Goal: Information Seeking & Learning: Learn about a topic

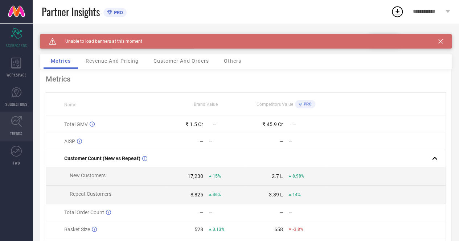
click at [12, 128] on link "TRENDS" at bounding box center [16, 126] width 33 height 29
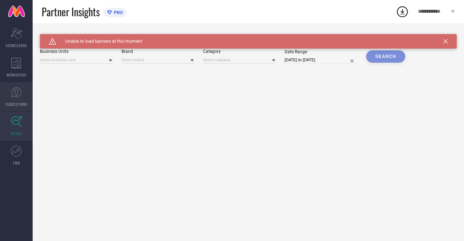
click at [22, 101] on link "SUGGESTIONS" at bounding box center [16, 96] width 33 height 29
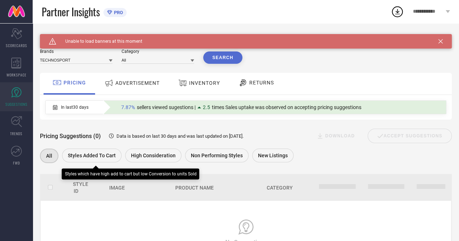
click at [77, 158] on span "Styles Added To Cart" at bounding box center [92, 156] width 48 height 6
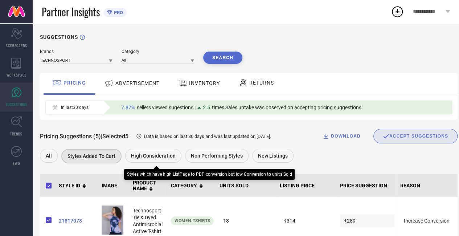
click at [142, 159] on span "High Consideration" at bounding box center [153, 156] width 45 height 6
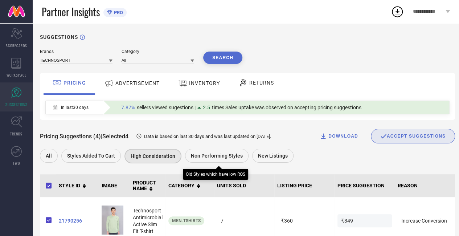
click at [210, 158] on span "Non Performing Styles" at bounding box center [217, 156] width 52 height 6
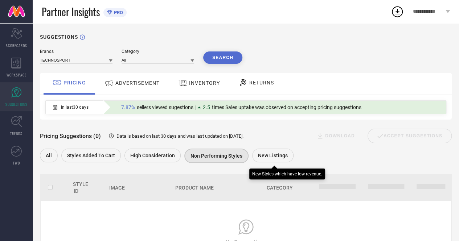
click at [278, 150] on div "New Listings" at bounding box center [272, 156] width 41 height 14
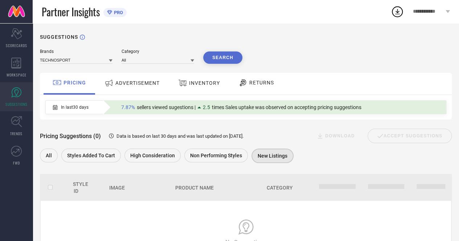
click at [128, 89] on div "ADVERTISEMENT" at bounding box center [132, 83] width 59 height 13
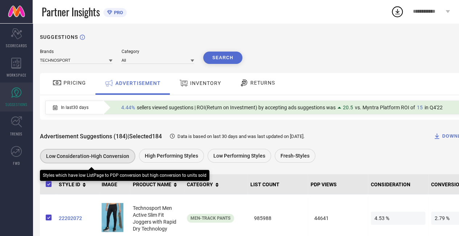
click at [74, 156] on span "Low Consideration-High Conversion" at bounding box center [87, 156] width 83 height 6
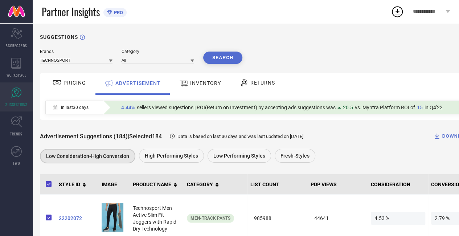
click at [441, 136] on icon at bounding box center [436, 135] width 7 height 7
click at [395, 13] on icon at bounding box center [397, 11] width 13 height 13
drag, startPoint x: 303, startPoint y: 43, endPoint x: 295, endPoint y: 66, distance: 24.8
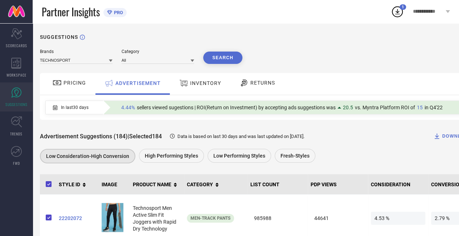
click at [450, 138] on div "DOWNLOAD" at bounding box center [452, 135] width 38 height 7
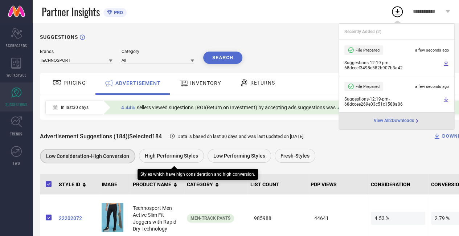
click at [176, 156] on span "High Performing Styles" at bounding box center [171, 156] width 53 height 6
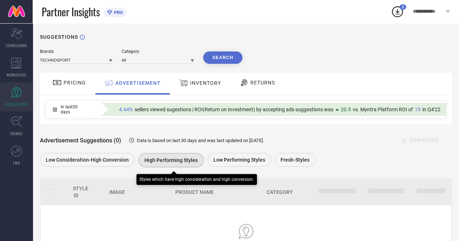
click at [161, 166] on div "High Performing Styles" at bounding box center [171, 160] width 66 height 15
click at [167, 163] on span "High Performing Styles" at bounding box center [170, 160] width 53 height 6
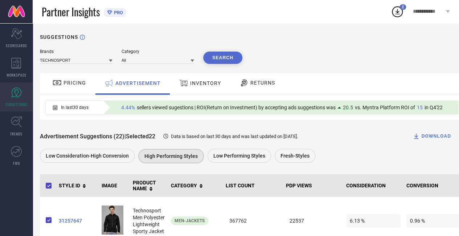
click at [432, 135] on div "DOWNLOAD" at bounding box center [432, 135] width 38 height 7
click at [318, 56] on div "Brands TECHNOSPORT Category All Search" at bounding box center [252, 56] width 424 height 15
click at [437, 134] on div "DOWNLOAD" at bounding box center [432, 135] width 38 height 7
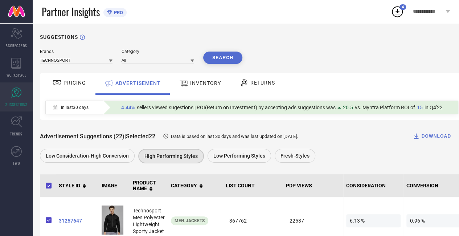
click at [242, 148] on div "Advertisement Suggestions (22) | Selected 22 Data is based on last 30 days and …" at bounding box center [252, 142] width 424 height 45
click at [241, 152] on div "Low Performing Styles" at bounding box center [240, 156] width 64 height 14
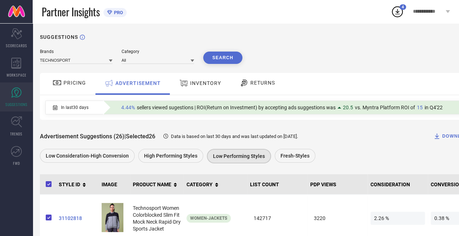
click at [454, 134] on div "DOWNLOAD" at bounding box center [452, 135] width 38 height 7
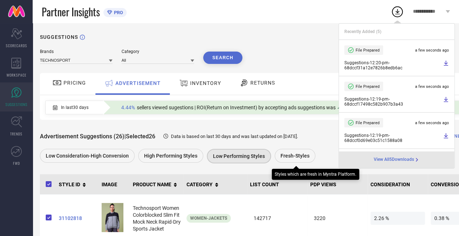
click at [280, 159] on span "Fresh-Styles" at bounding box center [294, 156] width 29 height 6
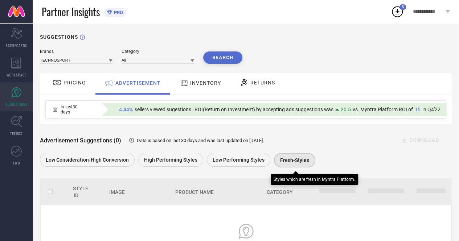
click at [296, 163] on span "Fresh-Styles" at bounding box center [294, 160] width 29 height 6
click at [296, 156] on div "Fresh-Styles" at bounding box center [294, 160] width 41 height 15
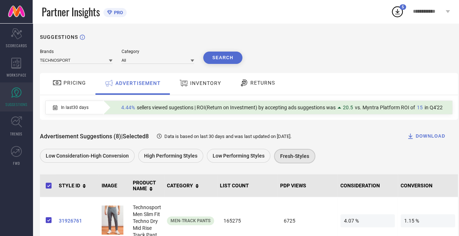
click at [195, 81] on span "INVENTORY" at bounding box center [205, 83] width 31 height 6
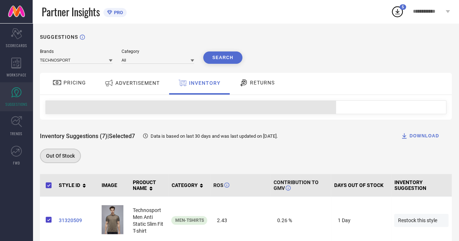
click at [244, 84] on icon at bounding box center [243, 82] width 9 height 9
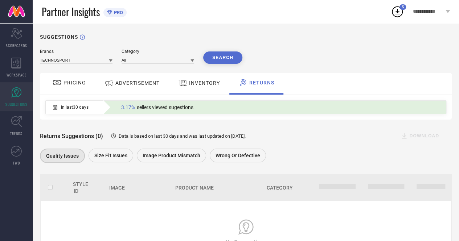
click at [245, 89] on div "RETURNS" at bounding box center [257, 83] width 40 height 12
click at [253, 90] on div "RETURNS" at bounding box center [256, 84] width 54 height 22
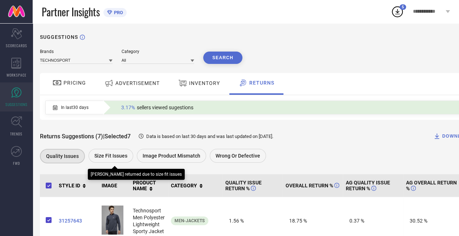
click at [123, 158] on span "Size fit issues" at bounding box center [110, 156] width 33 height 6
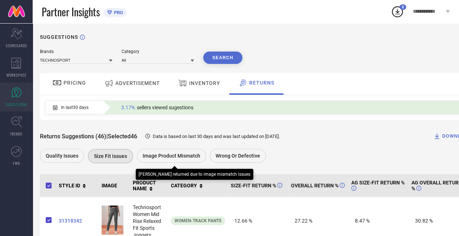
click at [184, 157] on span "Image product mismatch" at bounding box center [172, 156] width 58 height 6
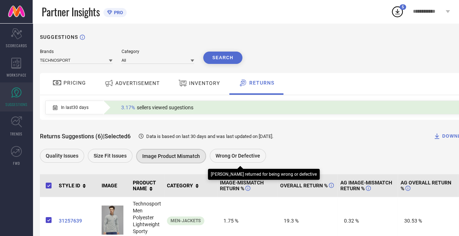
click at [251, 160] on div "Wrong or Defective" at bounding box center [238, 156] width 56 height 14
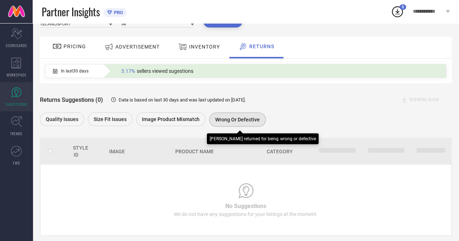
click at [248, 114] on div "Wrong or Defective" at bounding box center [237, 119] width 57 height 15
